Goal: Transaction & Acquisition: Purchase product/service

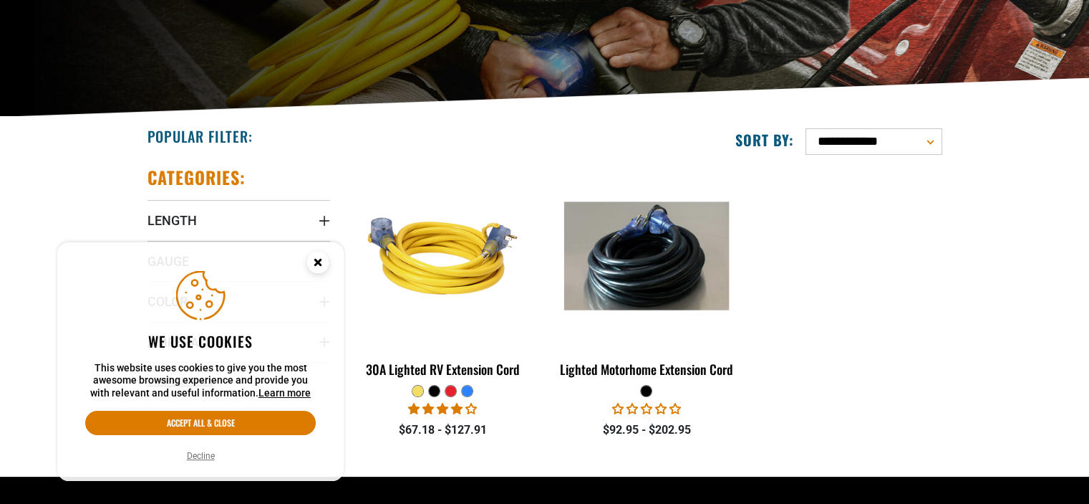
scroll to position [287, 0]
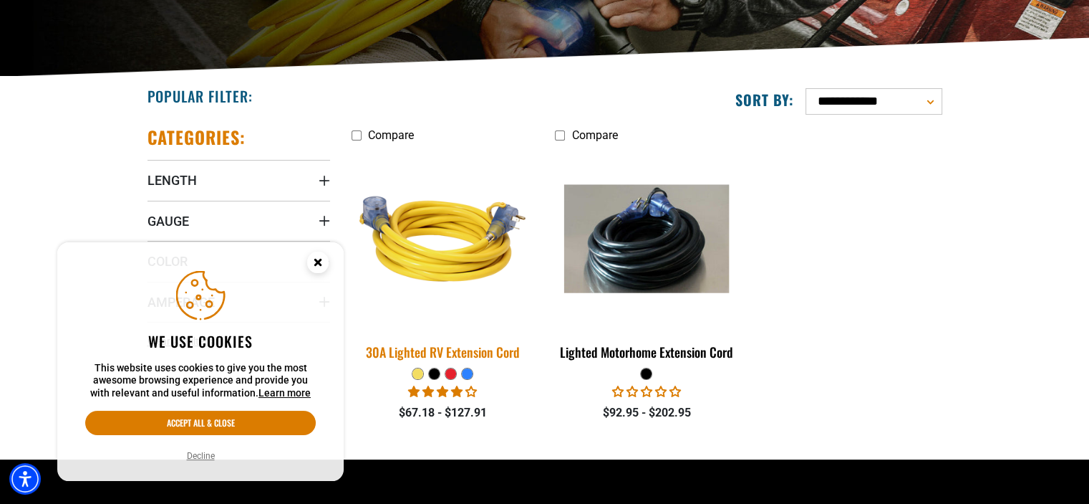
click at [448, 246] on img at bounding box center [442, 238] width 201 height 183
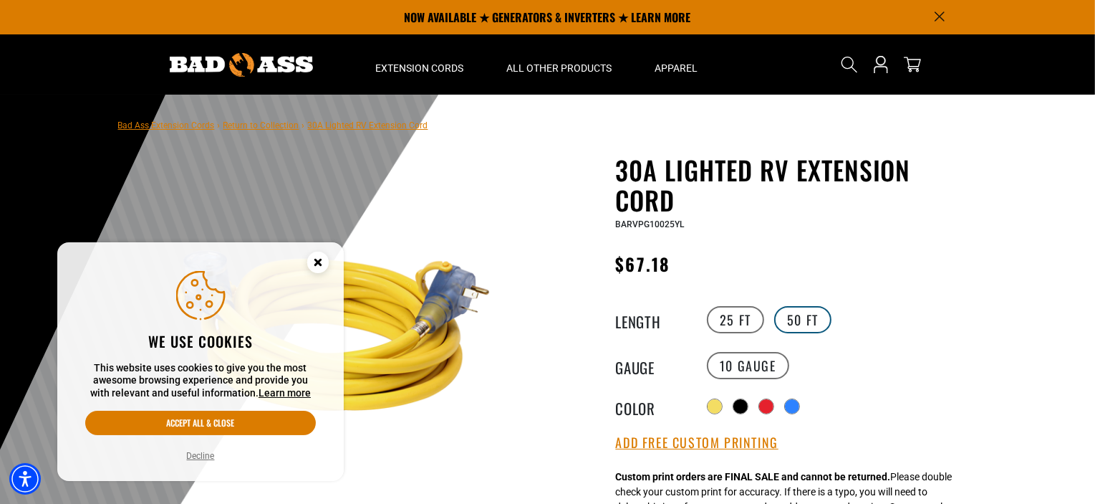
click at [802, 327] on label "50 FT" at bounding box center [802, 319] width 57 height 27
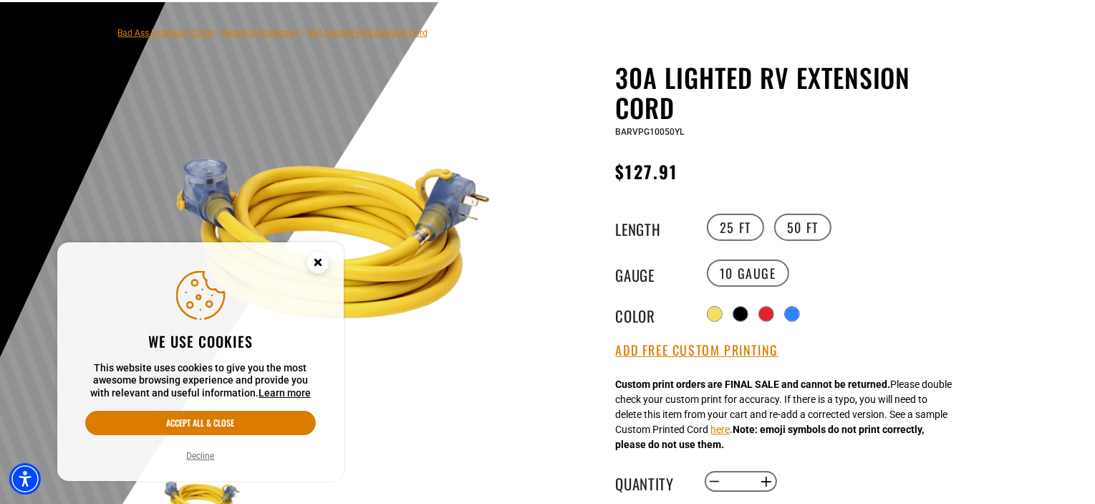
scroll to position [215, 0]
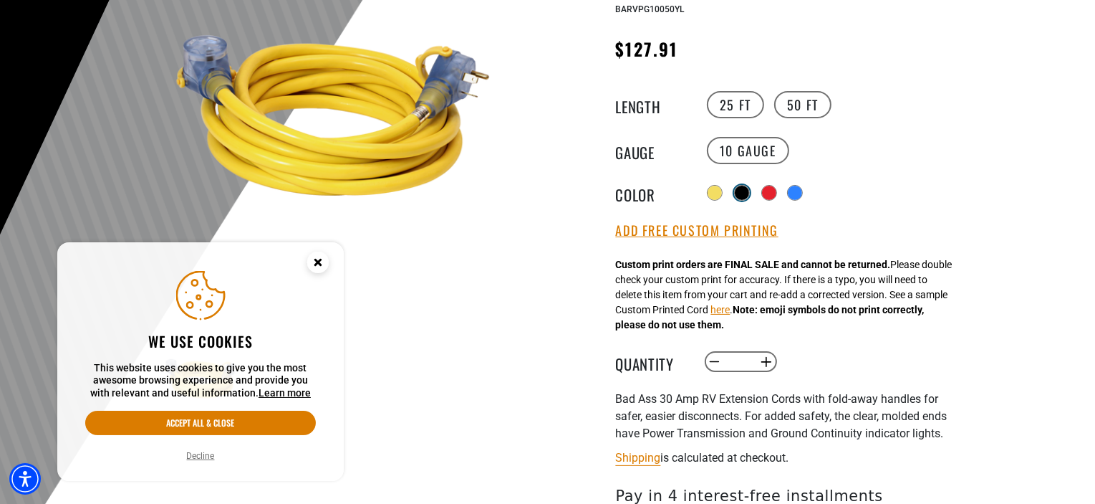
click at [749, 188] on div at bounding box center [742, 193] width 14 height 14
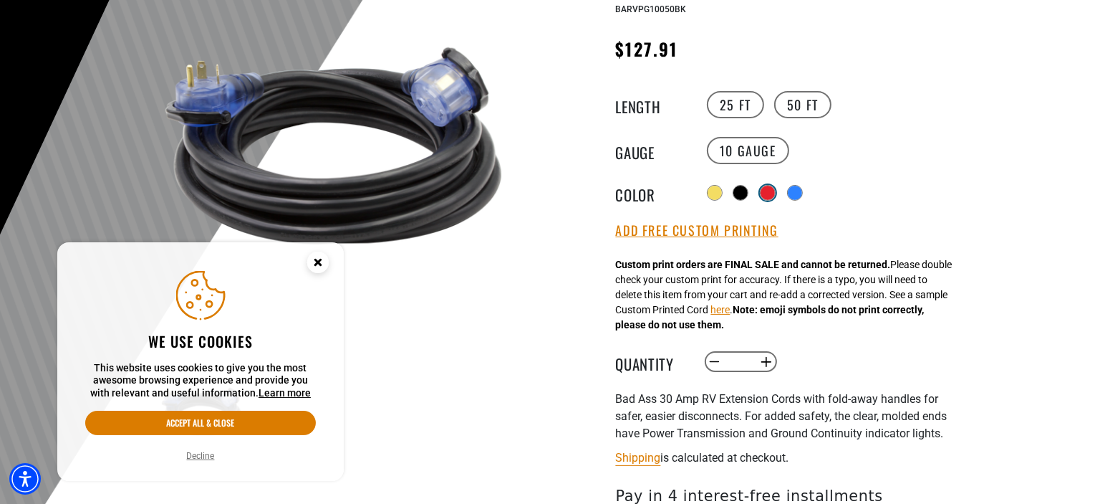
click at [768, 190] on div at bounding box center [768, 193] width 14 height 14
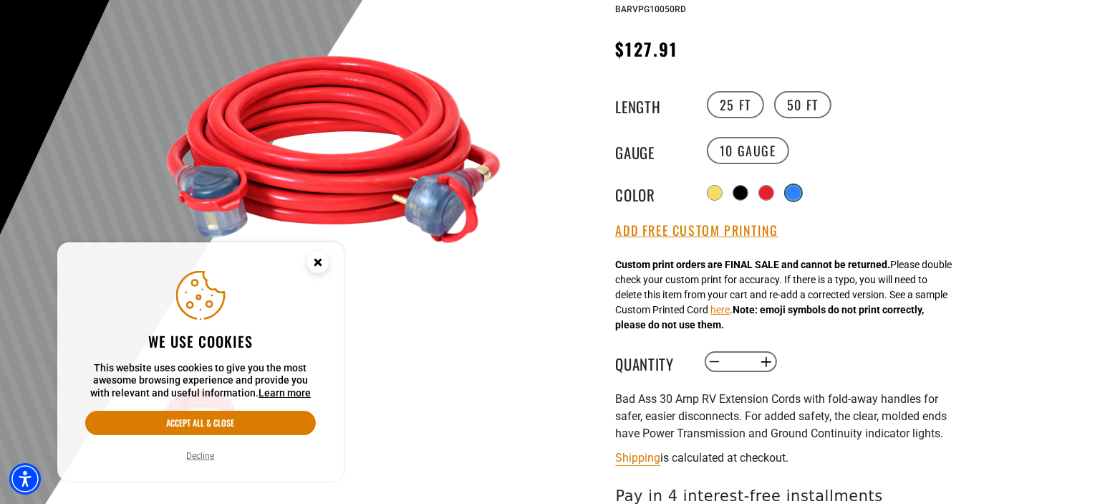
click at [791, 190] on div at bounding box center [793, 193] width 14 height 14
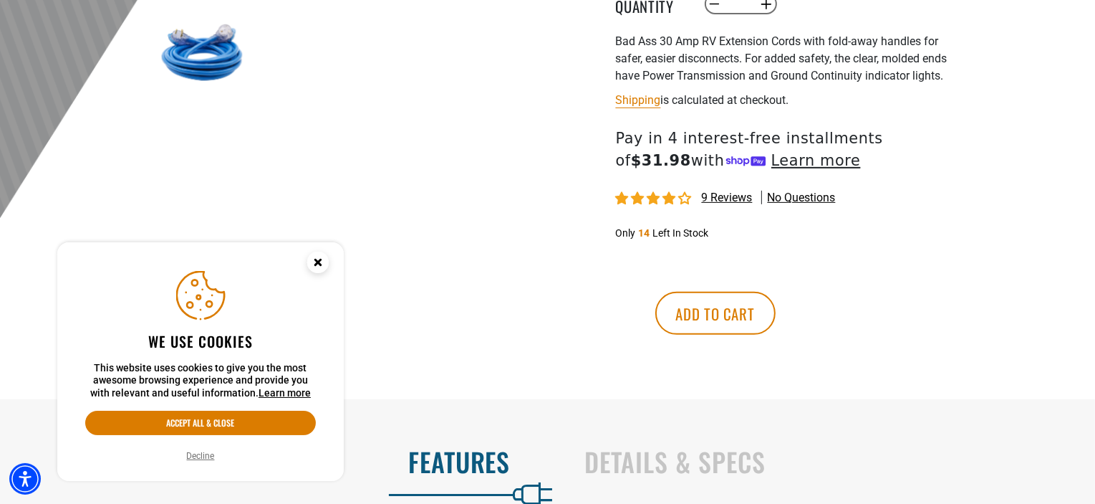
scroll to position [573, 0]
